Goal: Task Accomplishment & Management: Complete application form

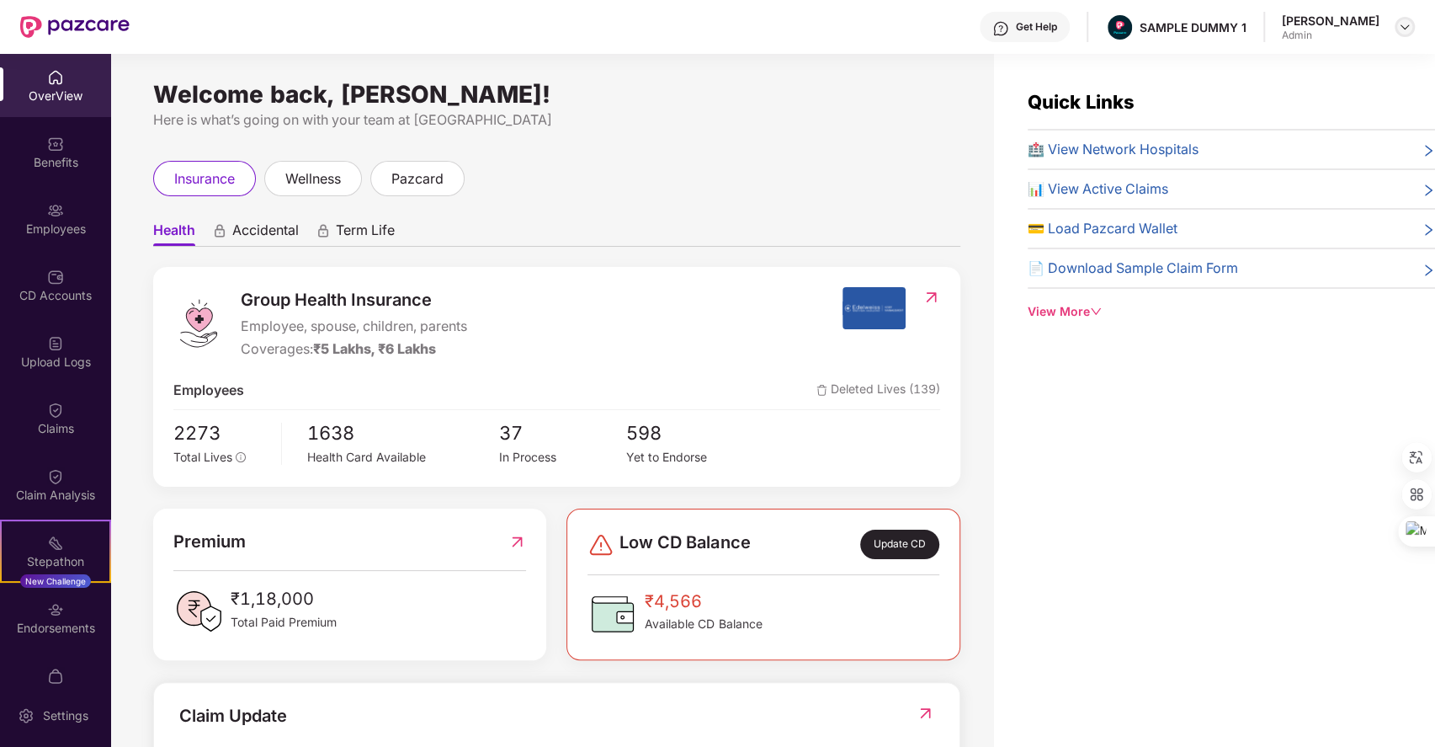
click at [1403, 34] on div at bounding box center [1405, 27] width 20 height 20
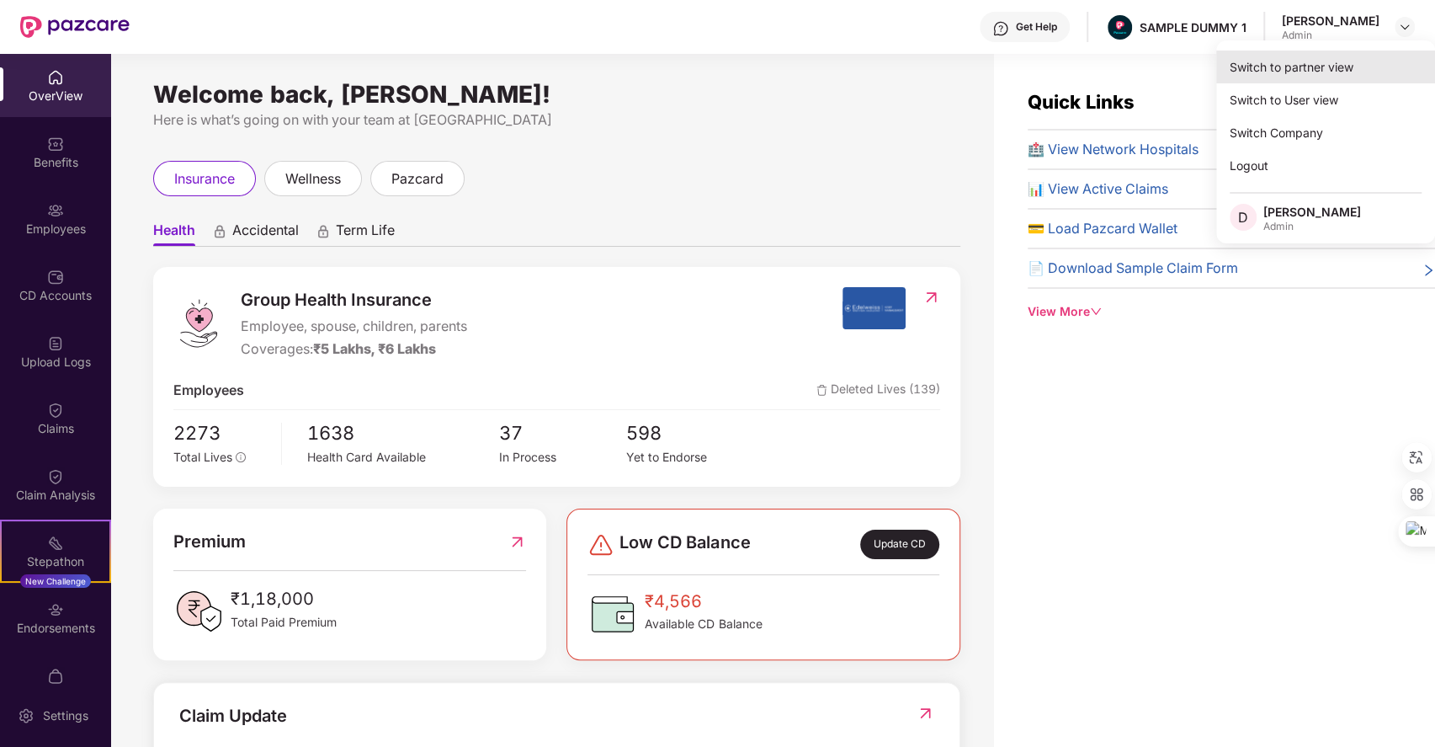
click at [1266, 66] on div "Switch to partner view" at bounding box center [1325, 67] width 219 height 33
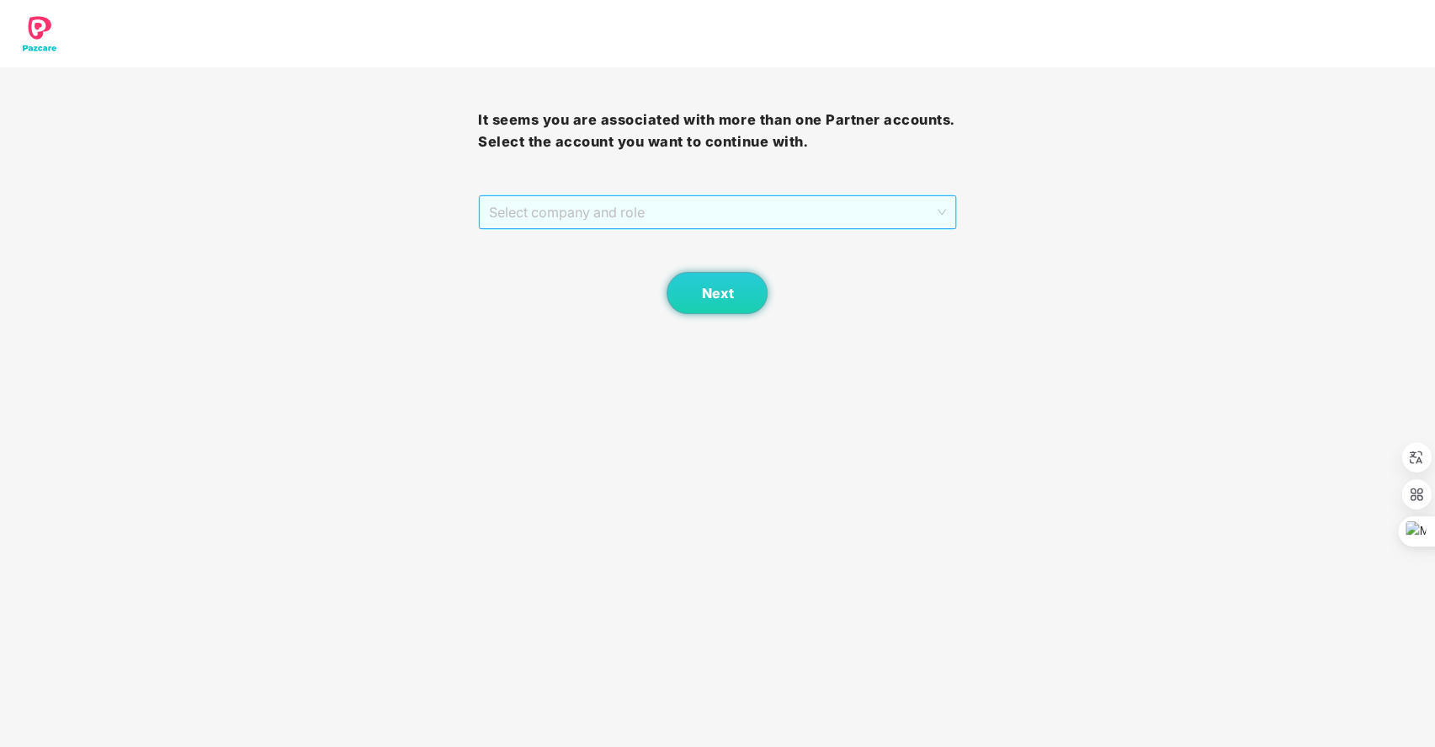
click at [673, 213] on span "Select company and role" at bounding box center [717, 212] width 456 height 32
click at [577, 245] on div "Pazcare - SALES" at bounding box center [717, 246] width 458 height 19
click at [748, 301] on button "Next" at bounding box center [717, 293] width 101 height 42
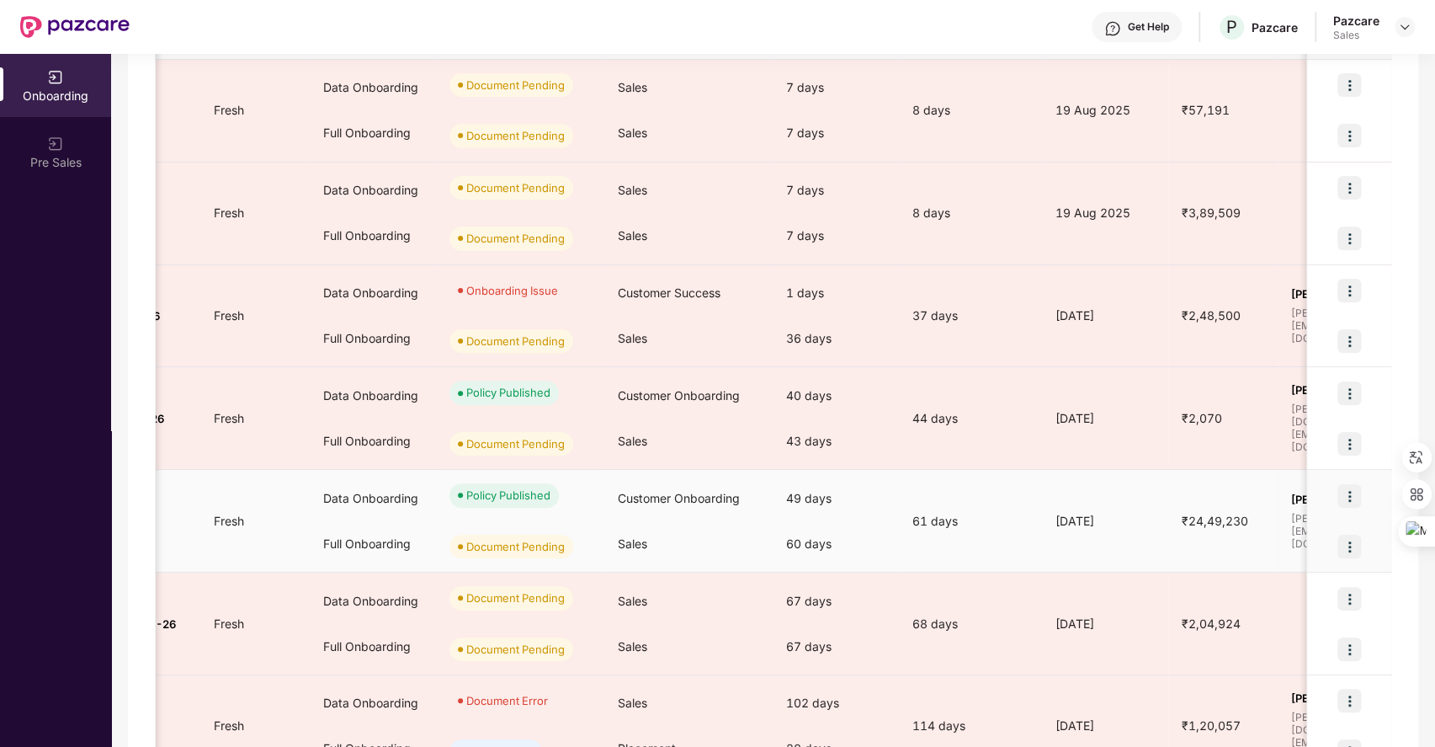
scroll to position [0, 232]
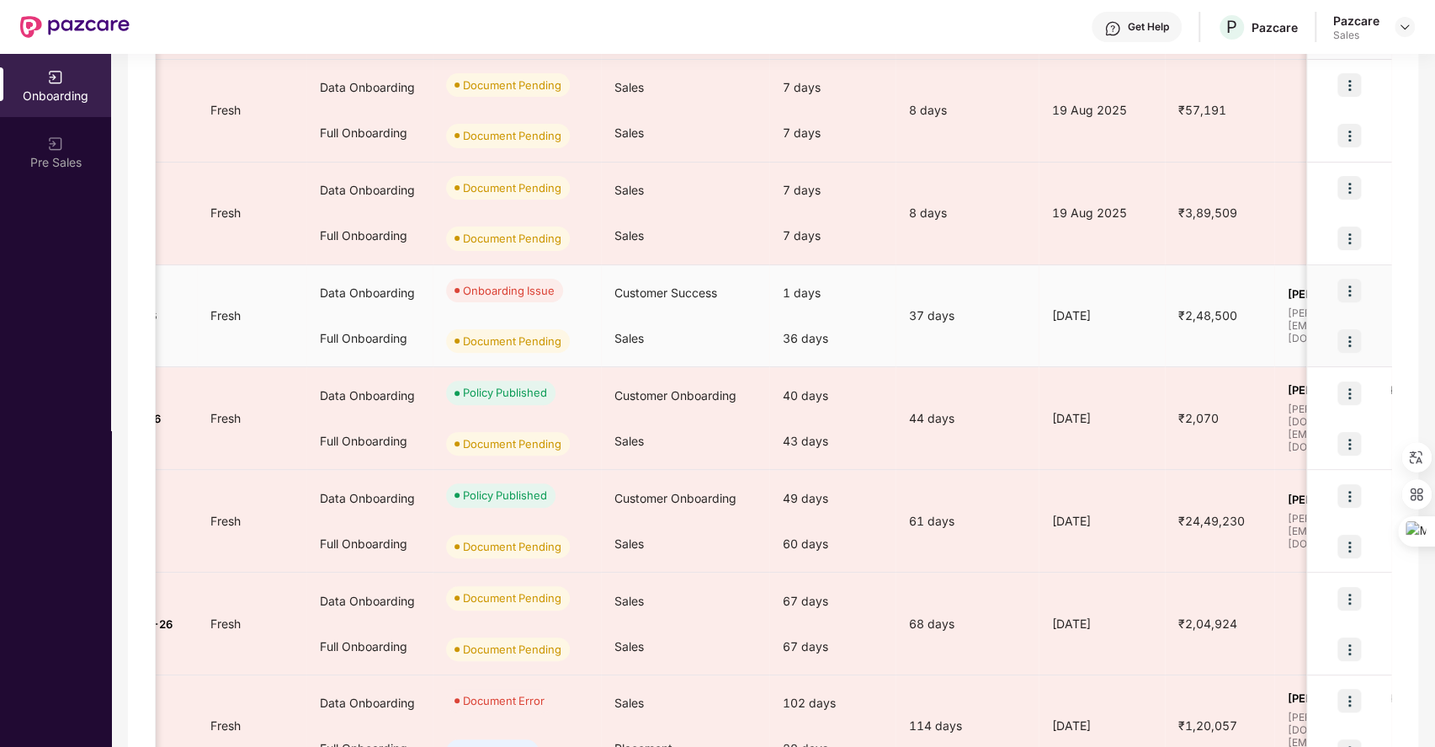
click at [1344, 282] on img at bounding box center [1350, 291] width 24 height 24
click at [1258, 325] on span "View Document" at bounding box center [1278, 331] width 120 height 19
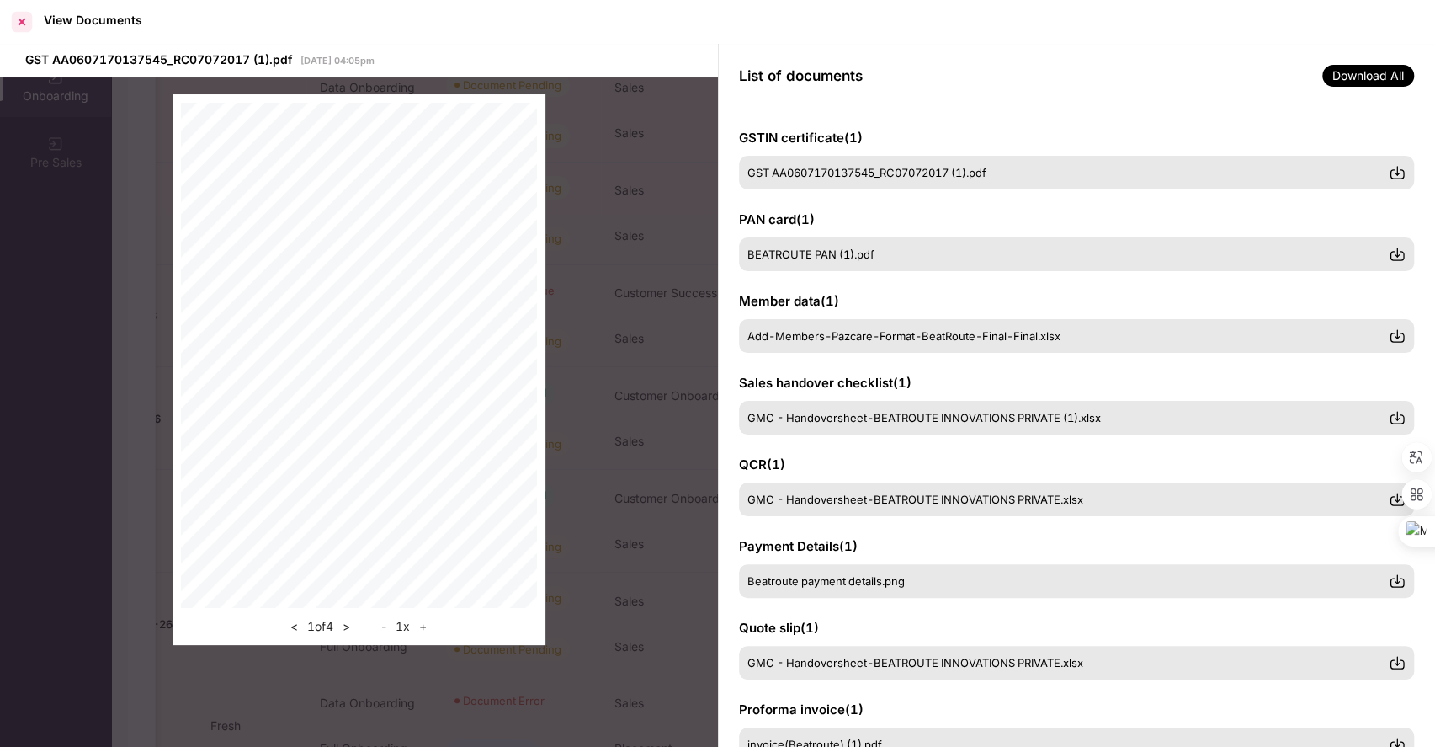
click at [19, 25] on div at bounding box center [21, 21] width 27 height 27
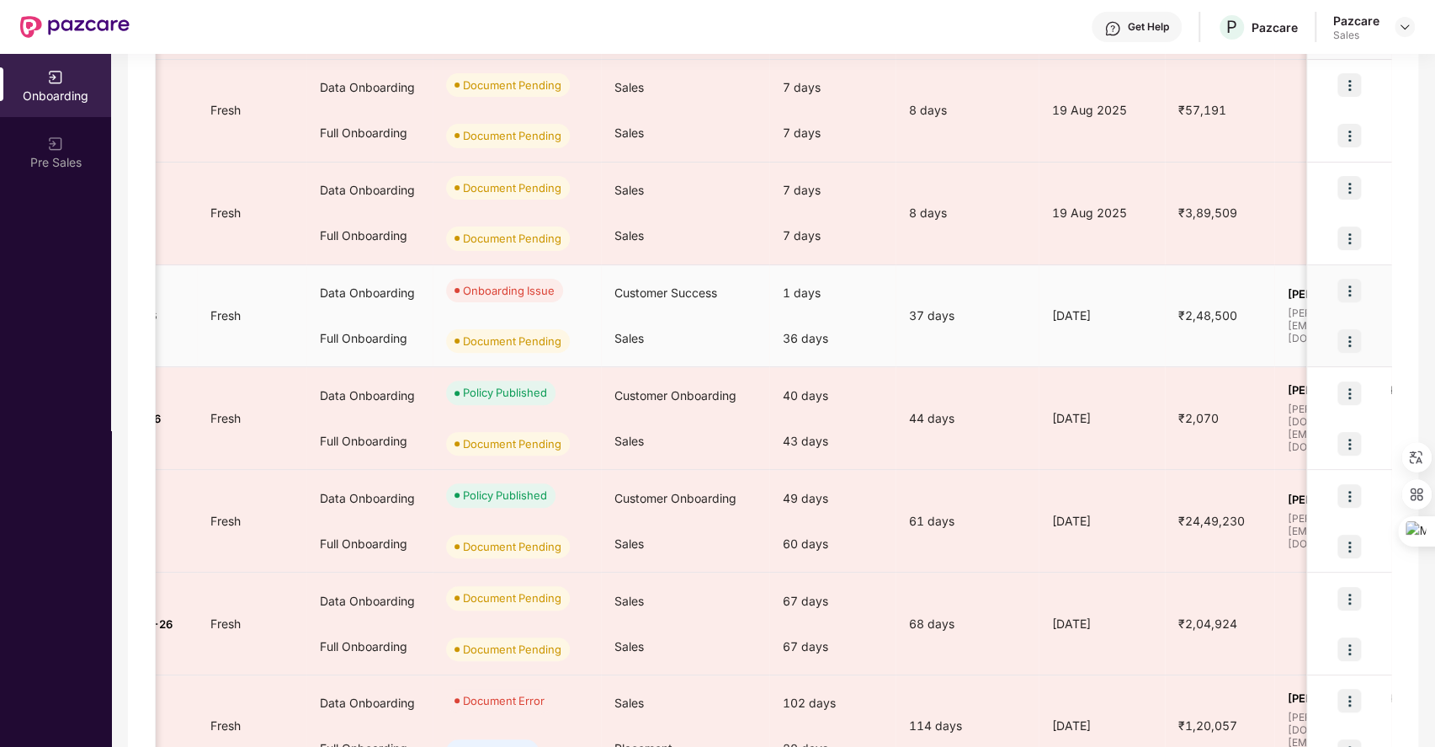
scroll to position [0, 0]
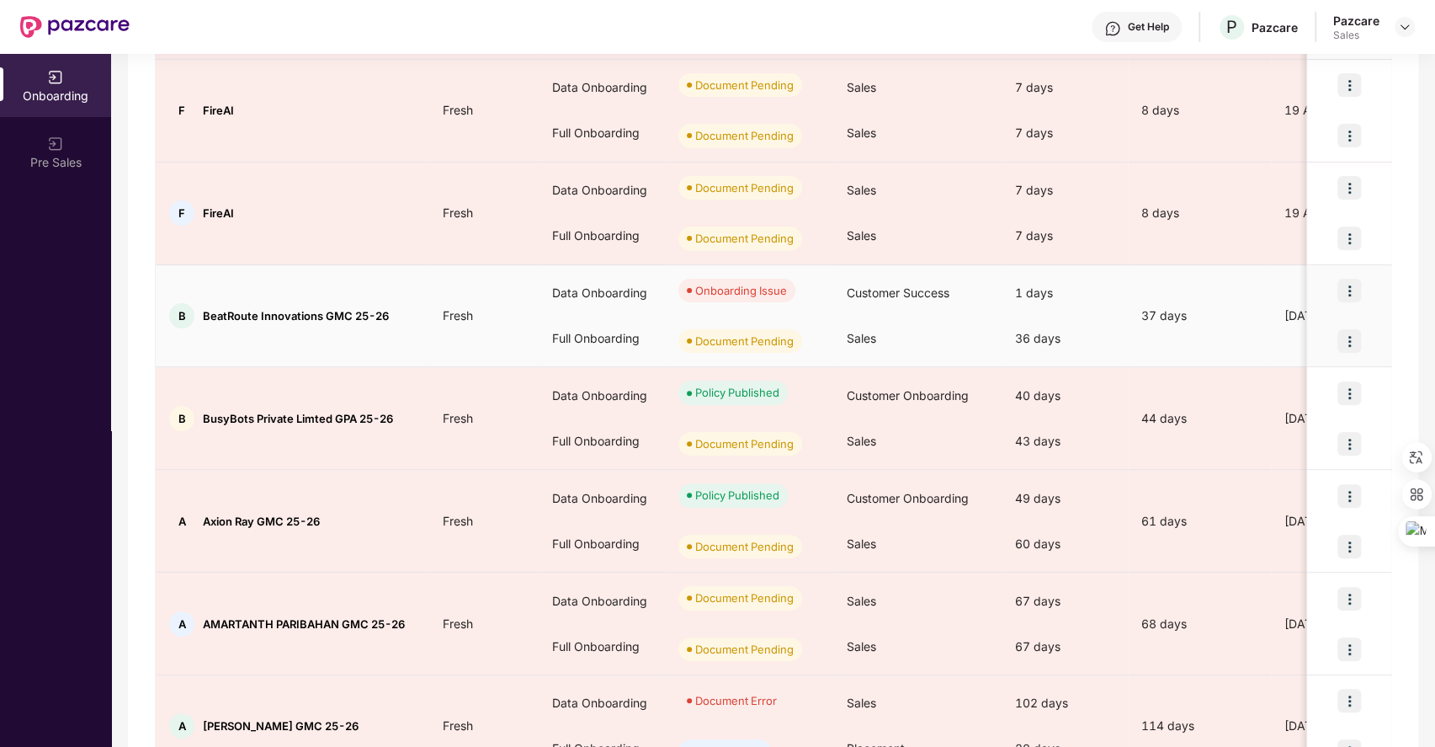
click at [1349, 286] on img at bounding box center [1350, 291] width 24 height 24
click at [1247, 335] on span "View Document" at bounding box center [1278, 331] width 120 height 19
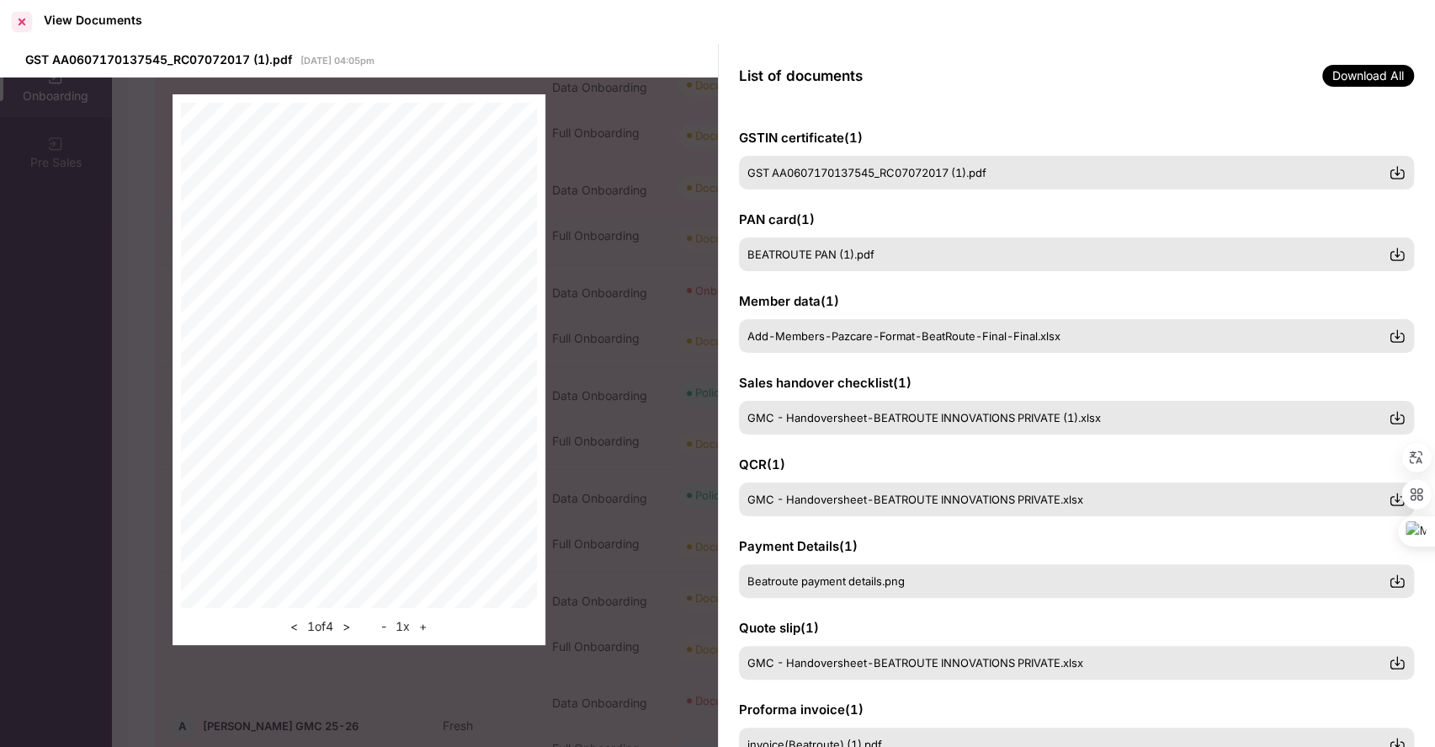
click at [19, 20] on div at bounding box center [21, 21] width 27 height 27
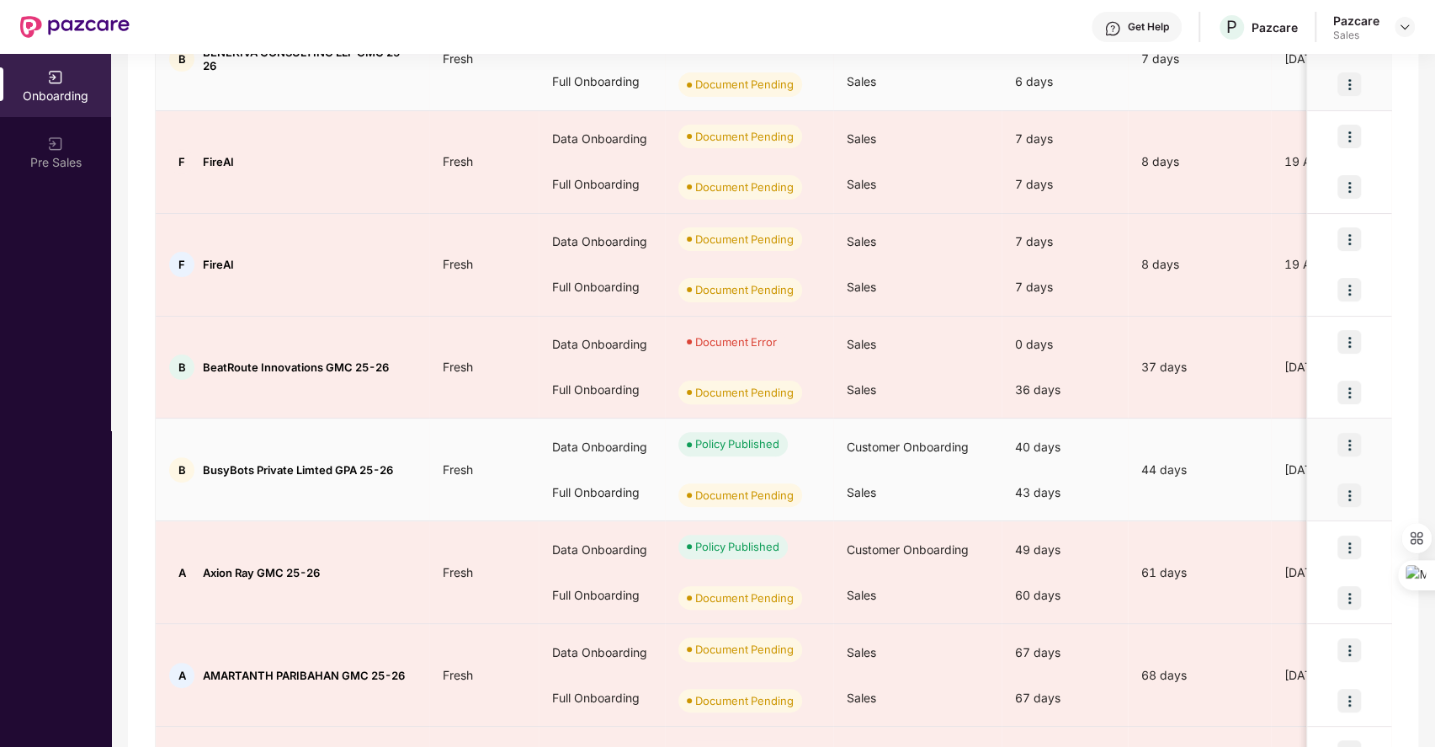
scroll to position [418, 0]
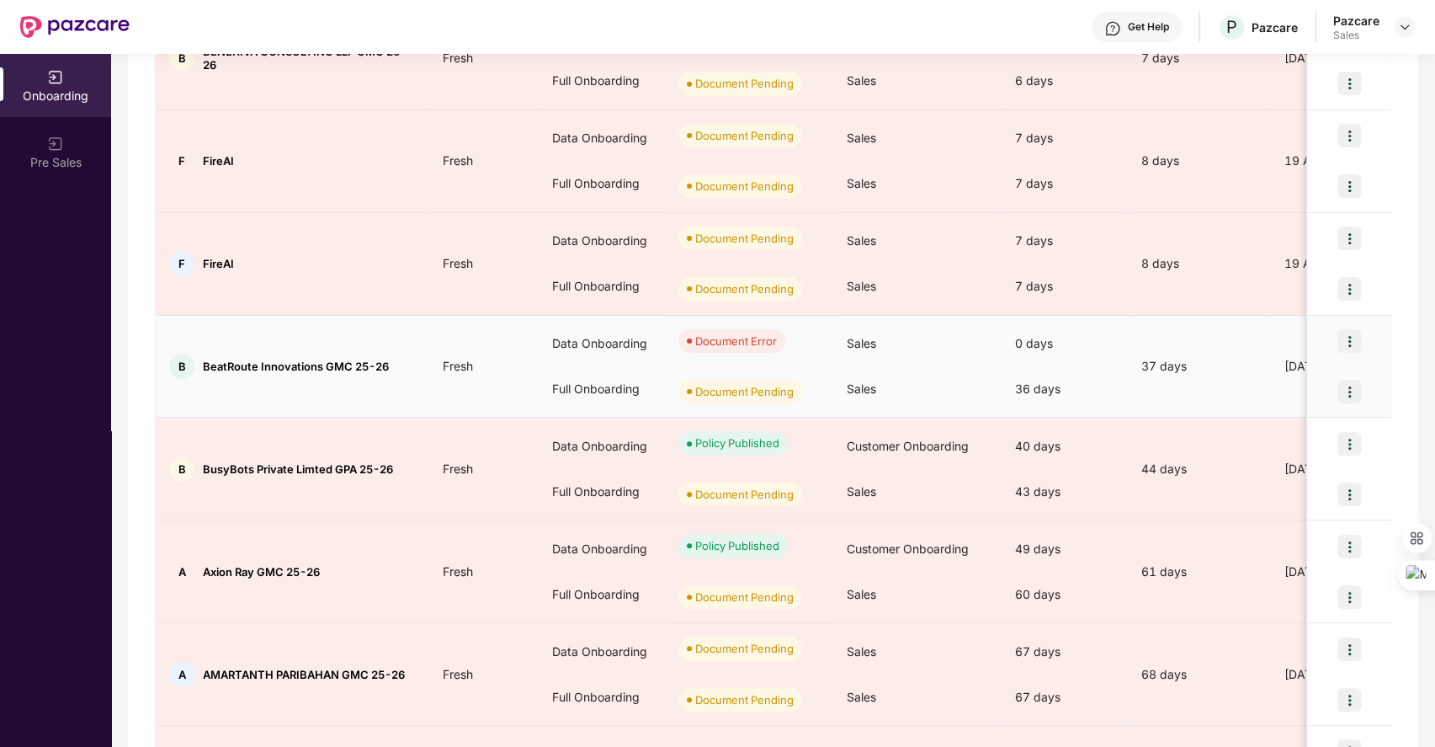
click at [1340, 334] on img at bounding box center [1350, 341] width 24 height 24
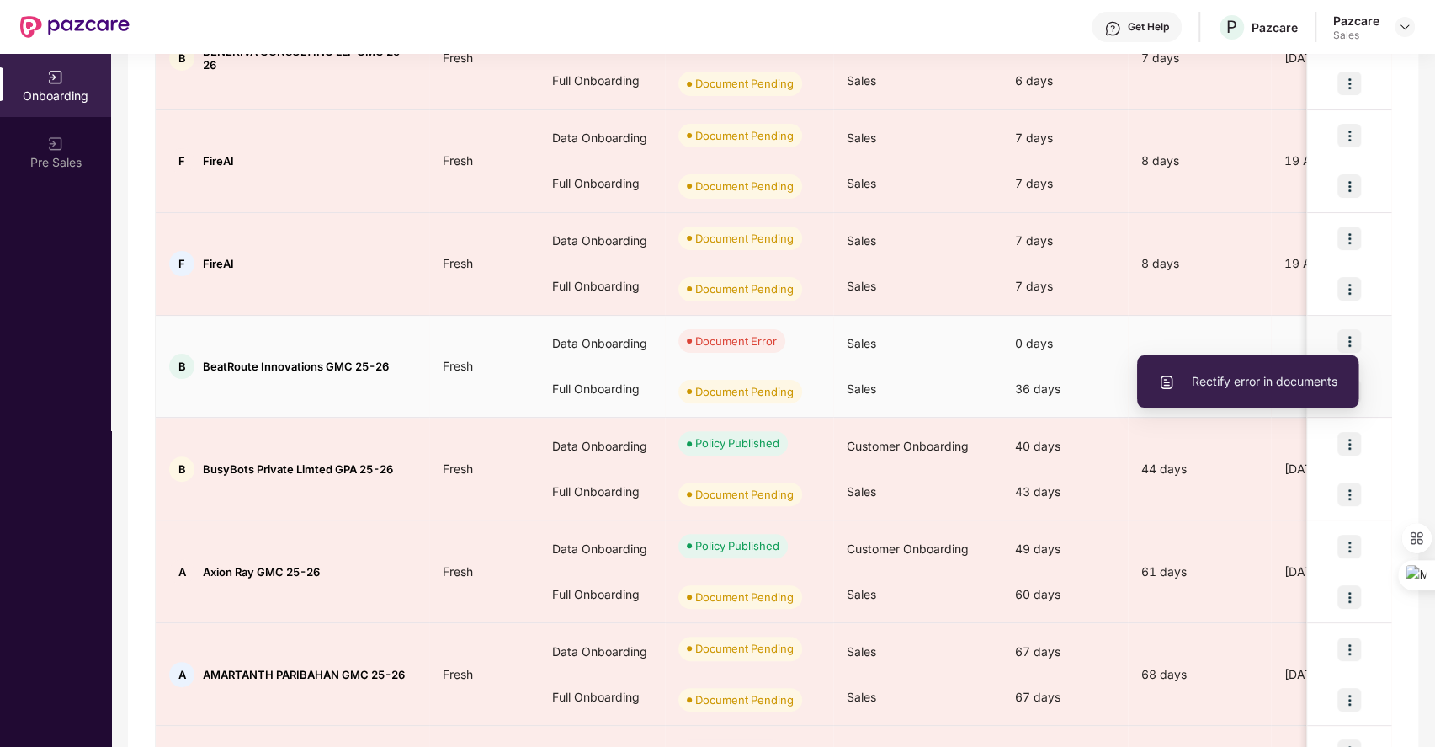
click at [1245, 377] on span "Rectify error in documents" at bounding box center [1247, 381] width 179 height 19
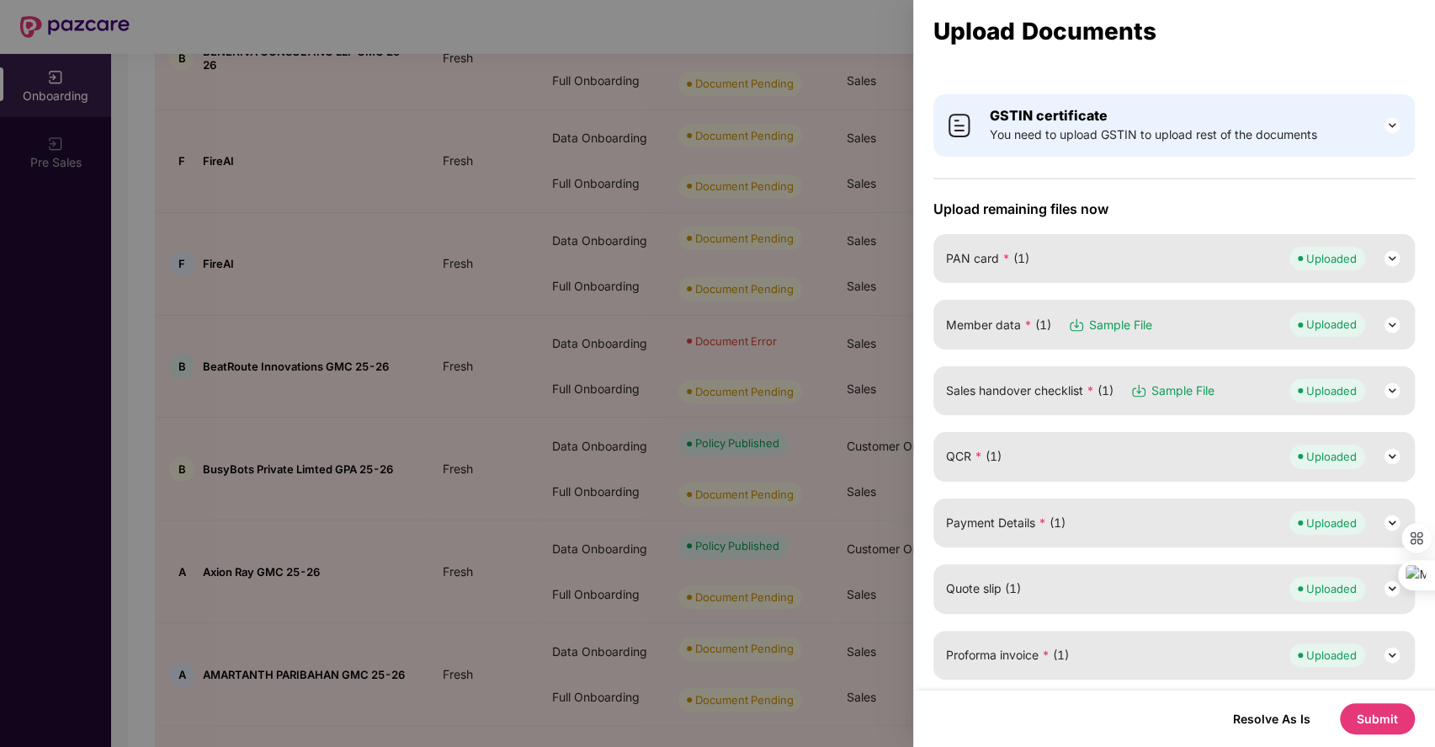
scroll to position [82, 0]
click at [1390, 324] on img at bounding box center [1392, 324] width 20 height 20
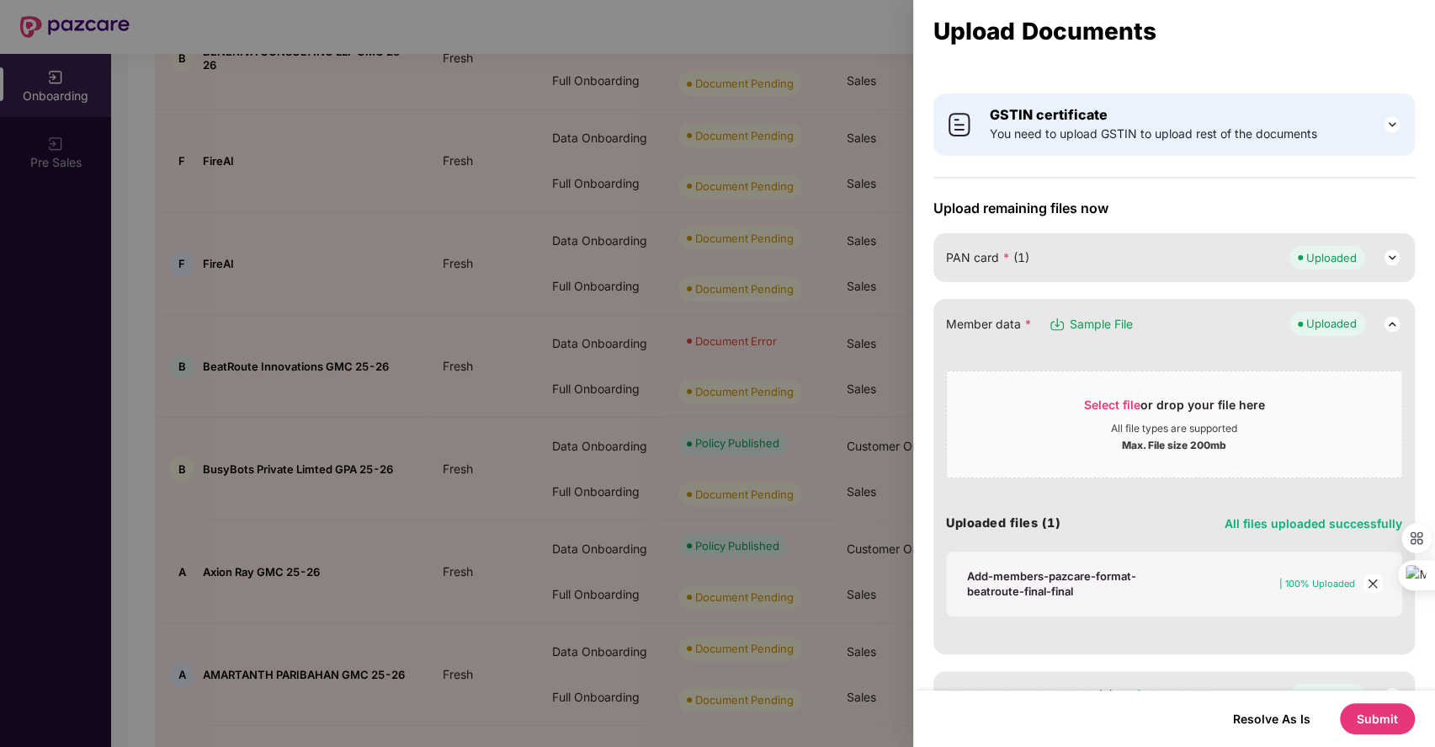
click at [1372, 586] on span "close" at bounding box center [1373, 583] width 19 height 19
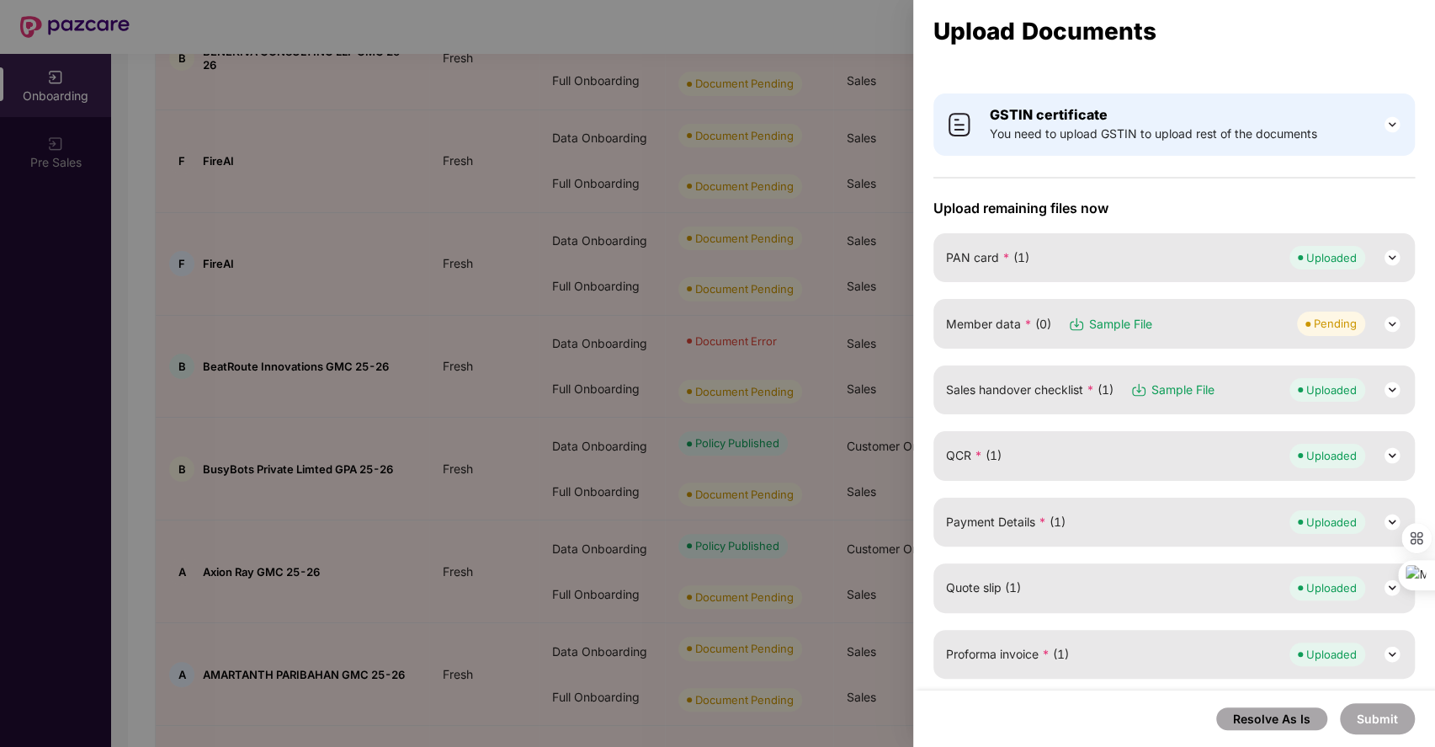
click at [1387, 322] on img at bounding box center [1392, 324] width 20 height 20
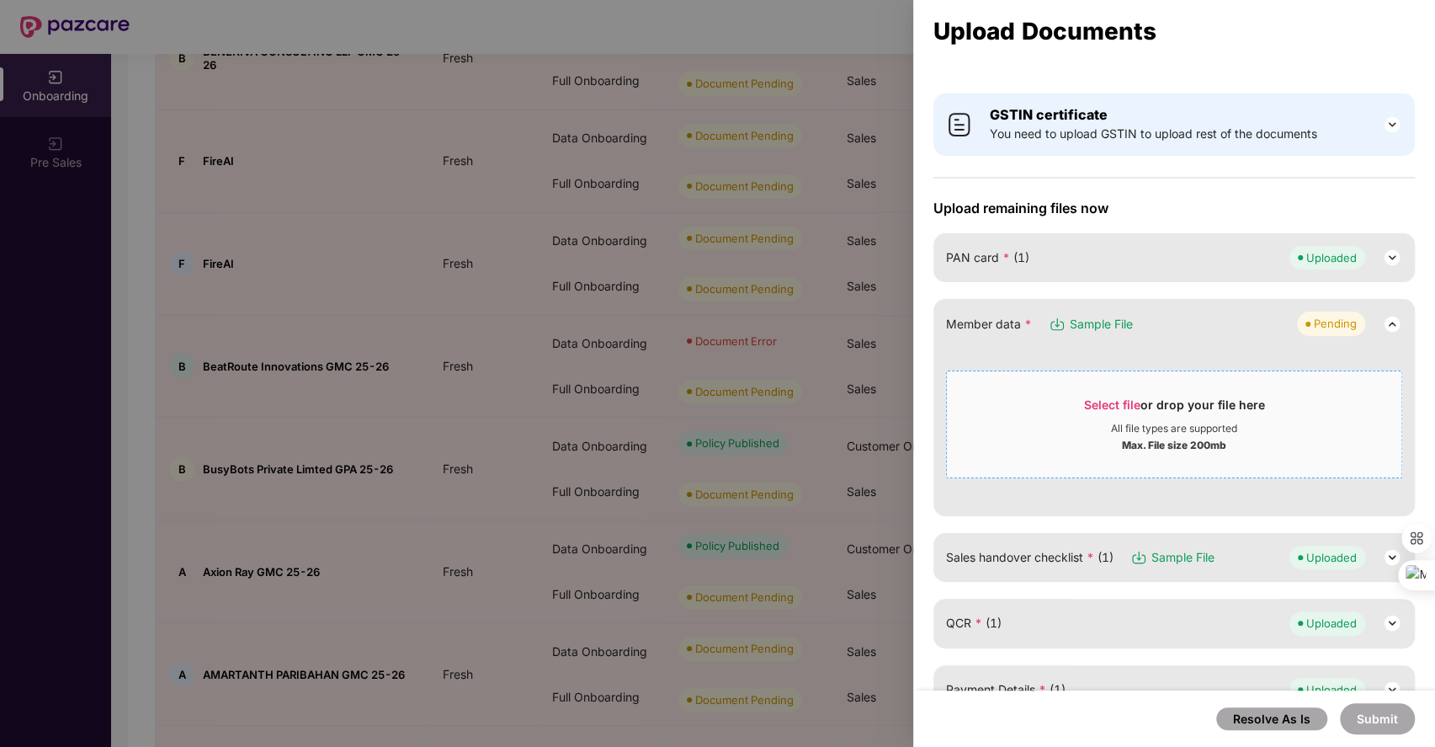
click at [1100, 399] on span "Select file" at bounding box center [1112, 404] width 56 height 14
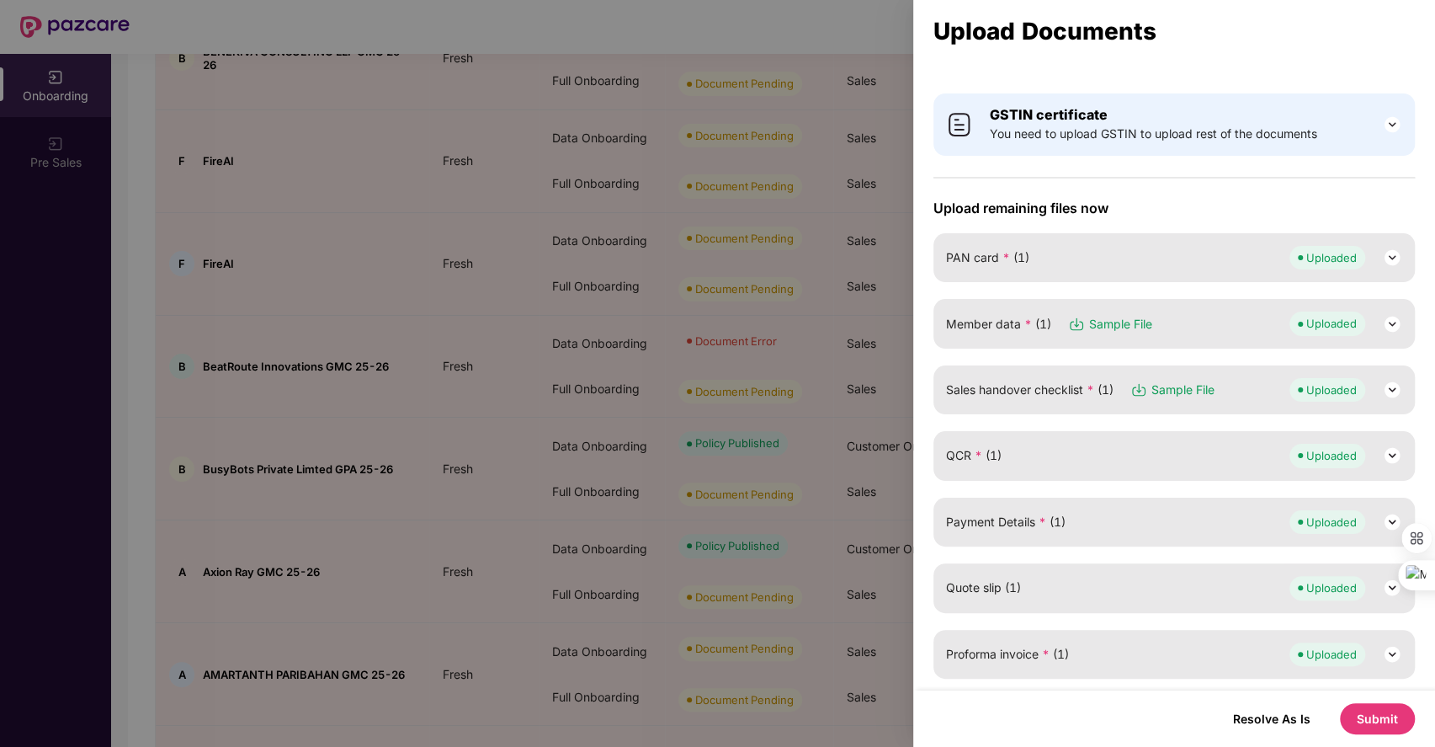
click at [1369, 718] on button "Submit" at bounding box center [1377, 718] width 75 height 31
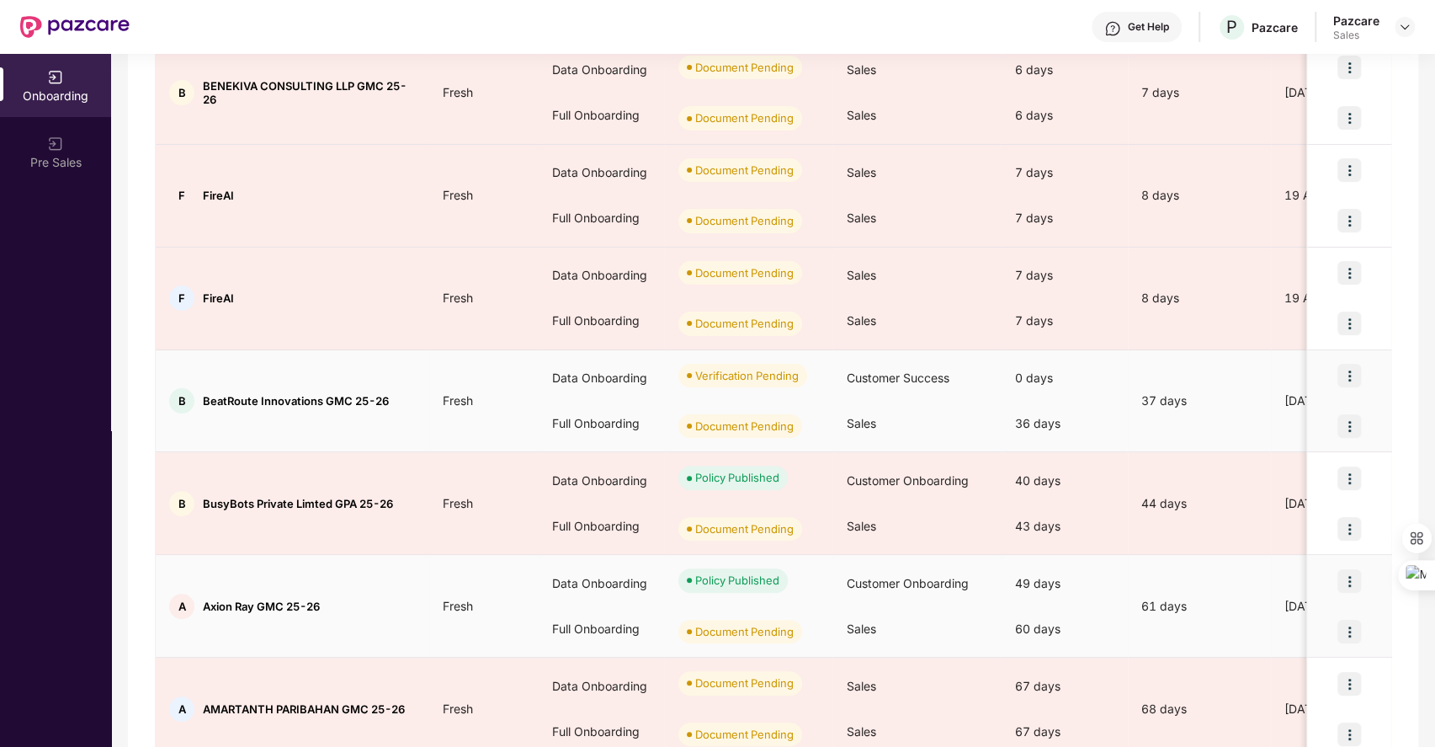
scroll to position [559, 0]
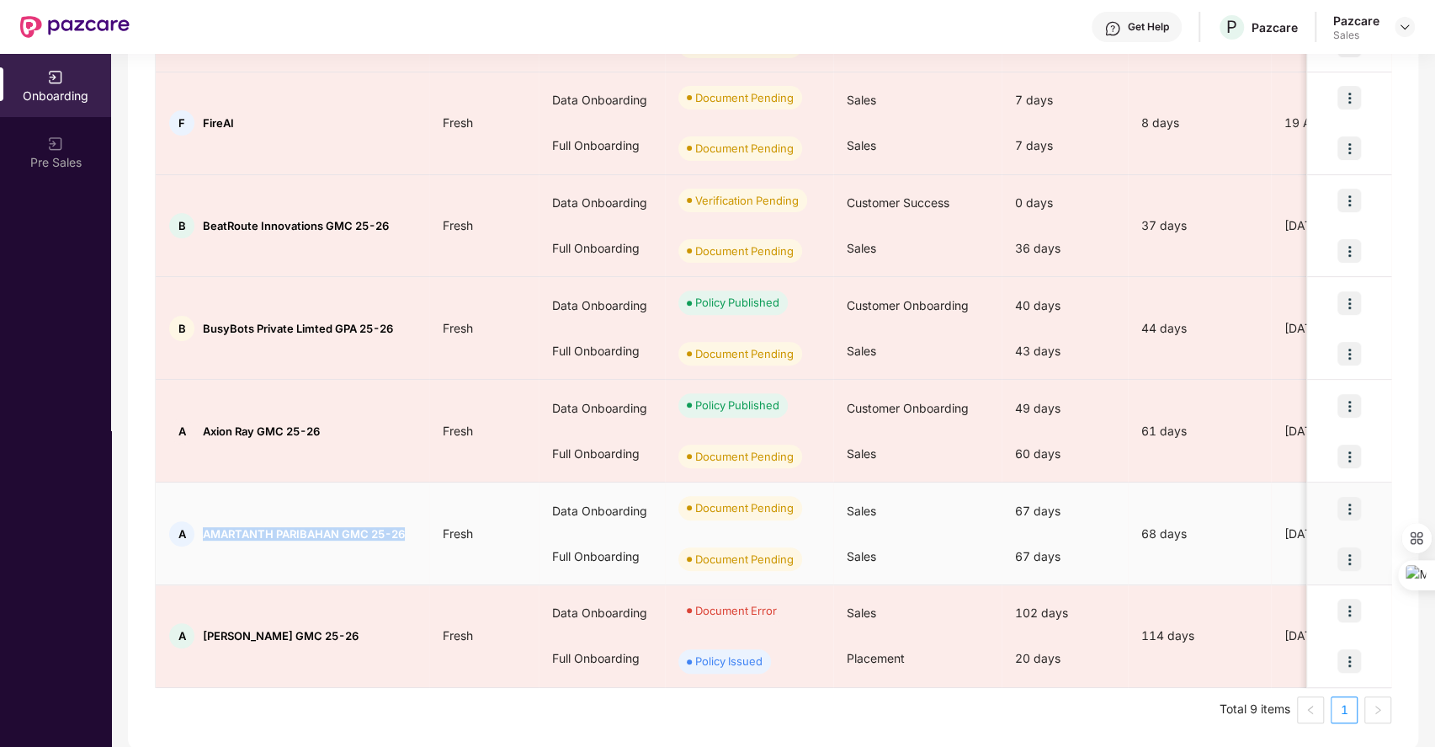
drag, startPoint x: 413, startPoint y: 534, endPoint x: 202, endPoint y: 527, distance: 211.4
click at [202, 527] on div "A AMARTANTH PARIBAHAN GMC 25-26" at bounding box center [293, 533] width 274 height 25
copy span "AMARTANTH PARIBAHAN GMC 25-26"
